Goal: Transaction & Acquisition: Download file/media

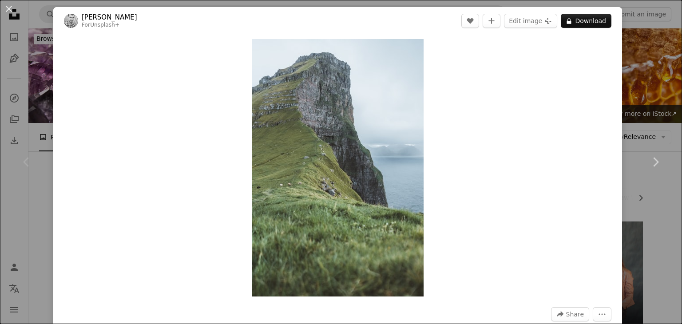
scroll to position [182, 0]
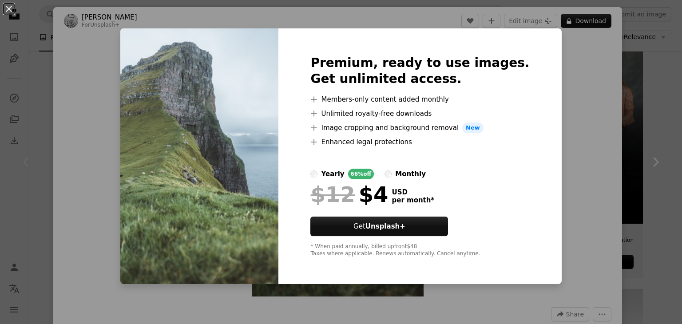
click at [575, 140] on div "An X shape Premium, ready to use images. Get unlimited access. A plus sign Memb…" at bounding box center [341, 162] width 682 height 324
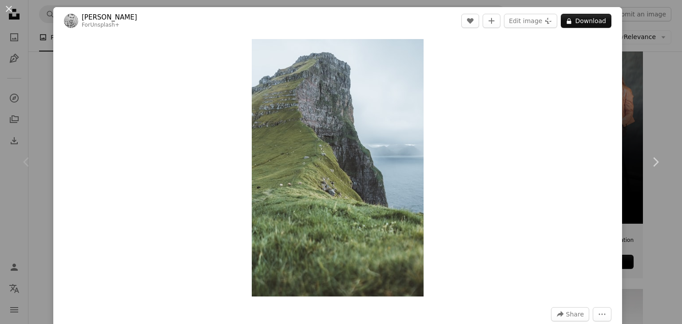
scroll to position [124, 0]
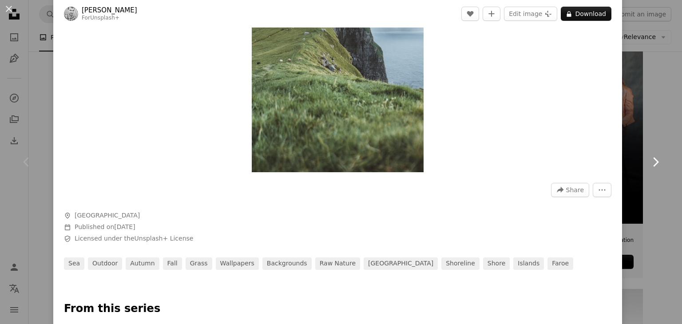
click at [632, 148] on link "Chevron right" at bounding box center [654, 161] width 53 height 85
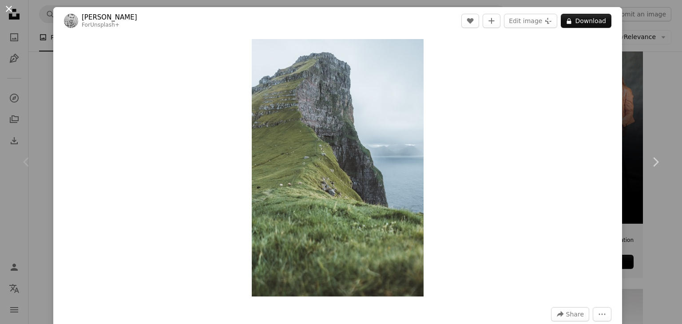
click at [7, 6] on button "An X shape" at bounding box center [9, 9] width 11 height 11
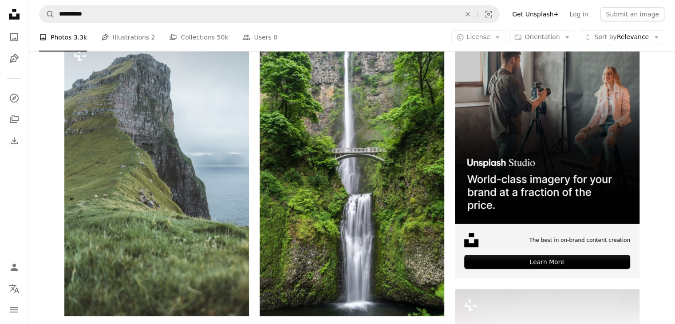
click at [366, 42] on div "A photo Photos 3.3k Pen Tool Illustrations 2 A stack of folders Collections 50k…" at bounding box center [351, 37] width 625 height 28
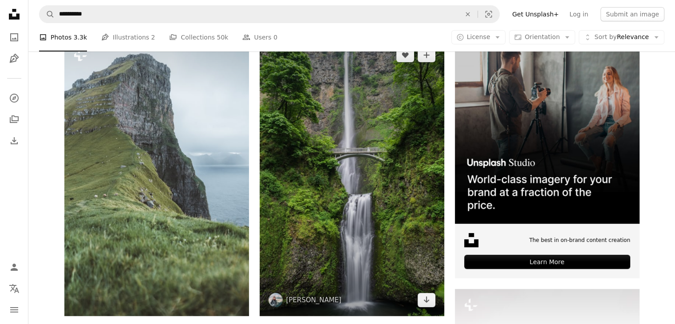
click at [359, 108] on img at bounding box center [352, 177] width 185 height 277
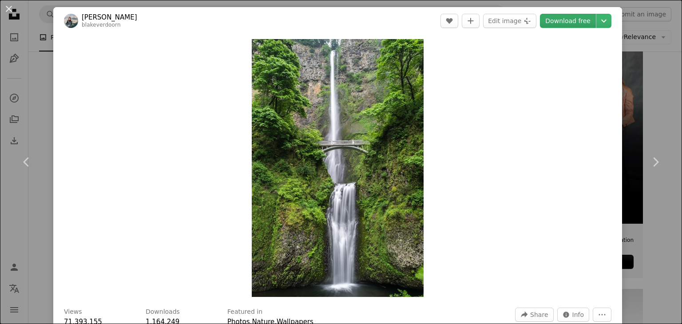
click at [566, 14] on link "Download free" at bounding box center [568, 21] width 56 height 14
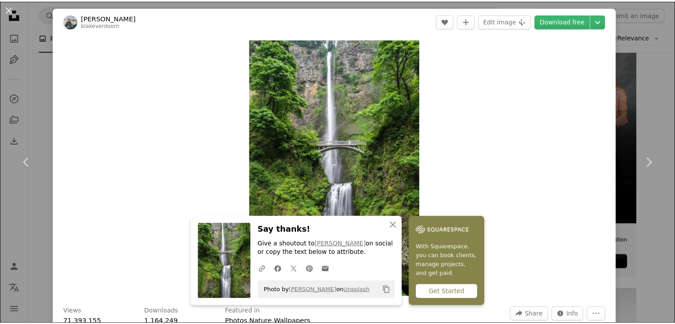
scroll to position [24, 0]
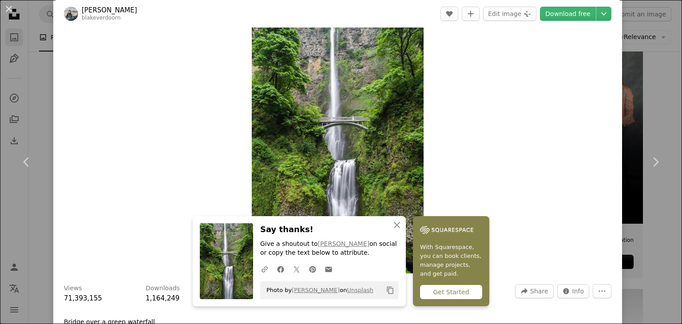
click at [16, 50] on div "An X shape Chevron left Chevron right [PERSON_NAME] blakeverdoorn A heart A plu…" at bounding box center [341, 162] width 682 height 324
